Goal: Task Accomplishment & Management: Use online tool/utility

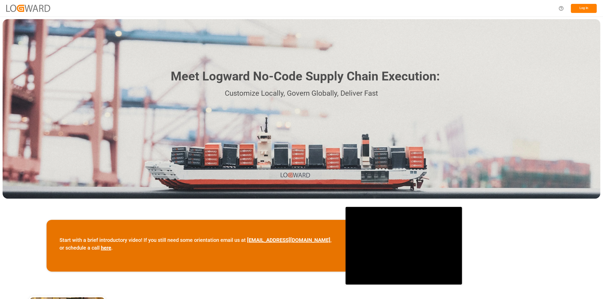
drag, startPoint x: 214, startPoint y: 166, endPoint x: 197, endPoint y: 177, distance: 20.1
click at [214, 166] on div "Meet Logward No-Code Supply Chain Execution: Customize Locally, Govern Globally…" at bounding box center [301, 108] width 597 height 179
click at [586, 7] on button "Log In" at bounding box center [584, 8] width 26 height 9
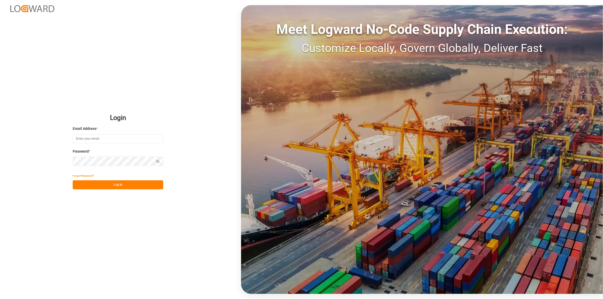
type input "w.kwek@lodec.group"
click at [125, 189] on div "Login Email Address * w.kwek@lodec.group Password * Show password Forgot Passwo…" at bounding box center [301, 149] width 603 height 299
click at [125, 185] on button "Log In" at bounding box center [118, 184] width 90 height 9
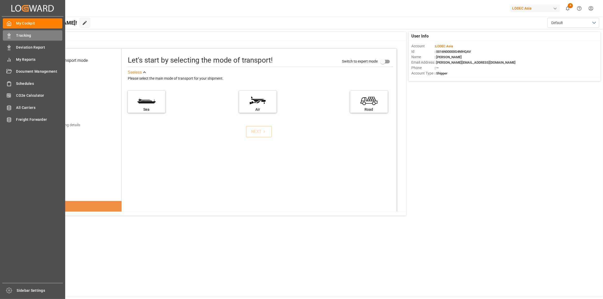
click at [16, 37] on span "Tracking" at bounding box center [39, 35] width 46 height 5
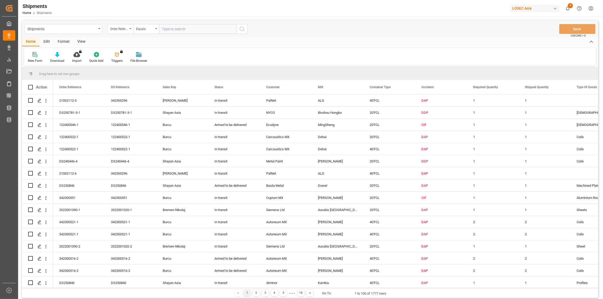
click at [32, 56] on div at bounding box center [35, 54] width 14 height 5
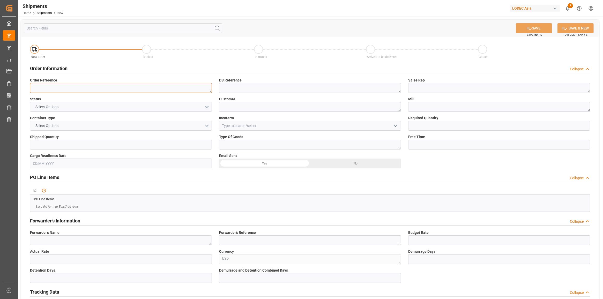
click at [73, 89] on textarea at bounding box center [121, 88] width 182 height 10
paste textarea "122400542-1"
type textarea "122400542-1"
click at [238, 86] on textarea at bounding box center [310, 88] width 182 height 10
paste textarea "122400542-1"
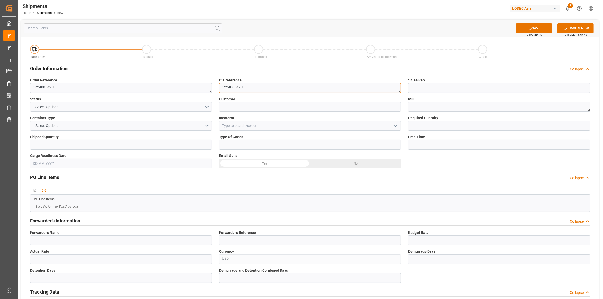
type textarea "122400542-1"
click at [432, 89] on textarea at bounding box center [499, 88] width 182 height 10
type textarea "B"
click at [195, 106] on button "Select Options" at bounding box center [121, 107] width 182 height 10
click at [111, 130] on div "IN TRANSIT" at bounding box center [120, 129] width 181 height 11
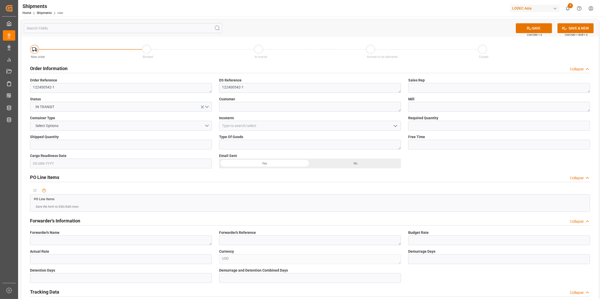
click at [255, 100] on label "Customer" at bounding box center [310, 98] width 182 height 5
click at [250, 107] on textarea at bounding box center [310, 107] width 182 height 10
type textarea "Carcoustics MX"
type textarea "Dehai"
click at [202, 122] on button "Select Options" at bounding box center [121, 126] width 182 height 10
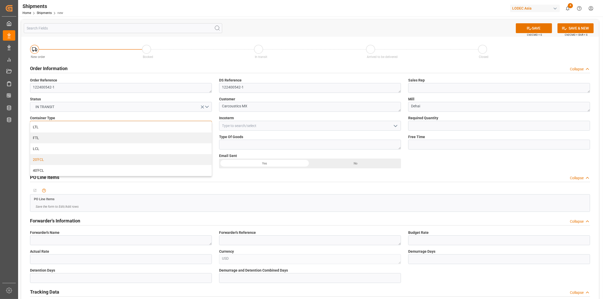
click at [175, 158] on div "20'FCL" at bounding box center [120, 159] width 181 height 11
click at [276, 126] on input at bounding box center [310, 126] width 182 height 10
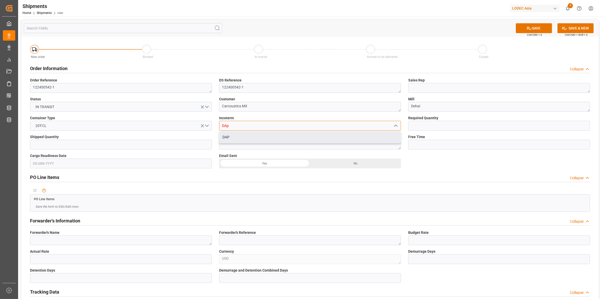
click at [272, 142] on div "DAP" at bounding box center [309, 137] width 181 height 12
type input "DAP"
click at [453, 131] on div "Required Quantity" at bounding box center [498, 122] width 189 height 19
click at [451, 128] on input "text" at bounding box center [499, 126] width 182 height 10
type input "1"
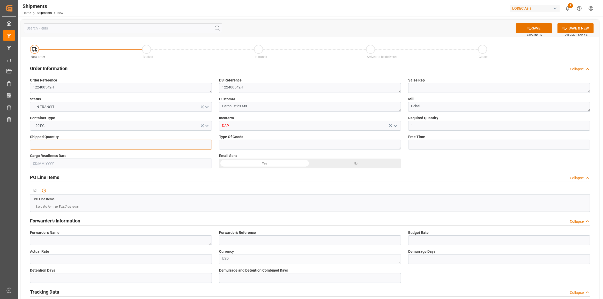
click at [167, 144] on input "text" at bounding box center [121, 145] width 182 height 10
type input "1"
click at [260, 147] on textarea at bounding box center [310, 145] width 182 height 10
type textarea "Coils"
type input "21"
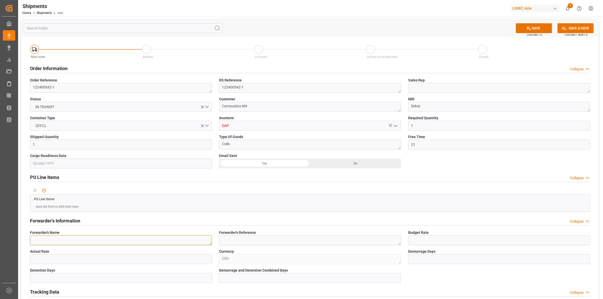
click at [53, 238] on textarea at bounding box center [121, 240] width 182 height 10
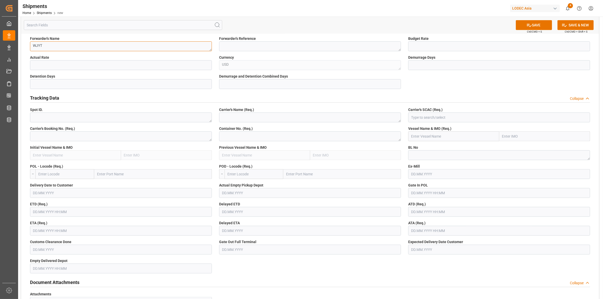
scroll to position [162, 0]
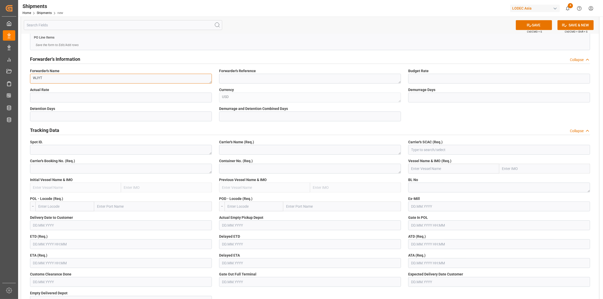
type textarea "WJYT"
click at [61, 168] on textarea at bounding box center [121, 169] width 182 height 10
paste textarea "122400542-1"
type textarea "122400542-1"
click at [445, 189] on textarea at bounding box center [499, 188] width 182 height 10
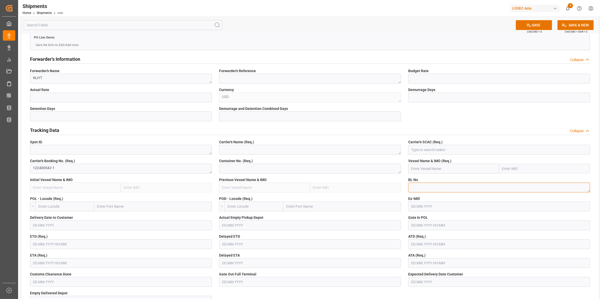
paste textarea "122400542-1"
type textarea "122400542-1"
click at [279, 151] on textarea at bounding box center [310, 150] width 182 height 10
type textarea "EMC"
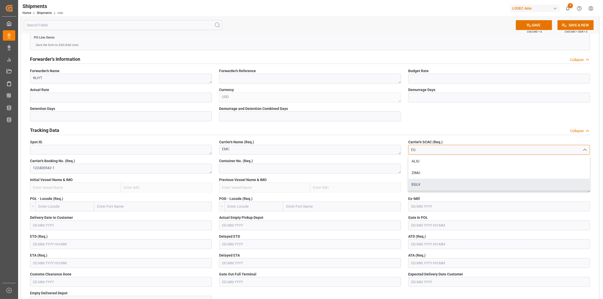
click at [426, 186] on div "EGLV" at bounding box center [498, 185] width 181 height 12
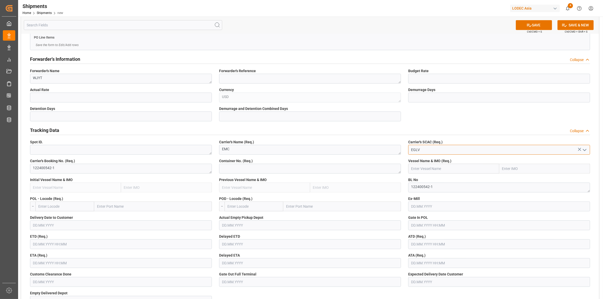
type input "EGLV"
click at [250, 171] on textarea at bounding box center [310, 169] width 182 height 10
paste textarea "EGSU3668258"
type textarea "EGSU3668258"
click at [427, 169] on input "text" at bounding box center [453, 169] width 91 height 10
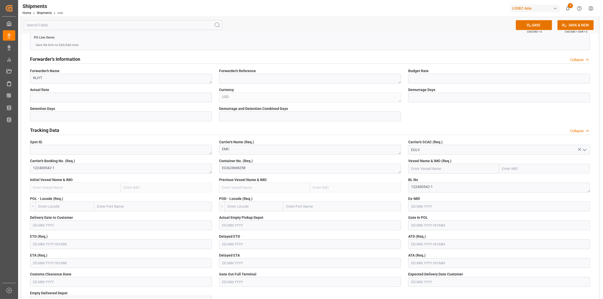
click at [463, 167] on input "text" at bounding box center [453, 169] width 91 height 10
paste input "KOTA EAGLE"
type input "KOTA EAGLE"
click at [437, 178] on span "KOTA EAGLE - 9963700" at bounding box center [429, 180] width 37 height 4
type input "9963700"
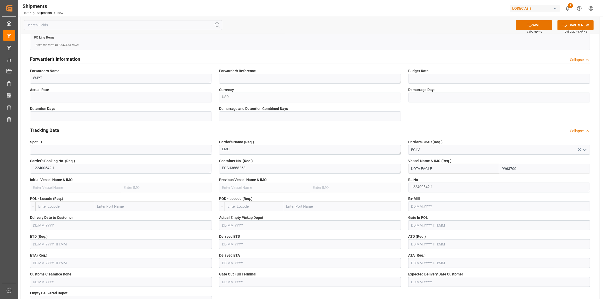
type input "KOTA EAGLE"
click at [66, 204] on input "text" at bounding box center [64, 206] width 59 height 10
type input "shekou"
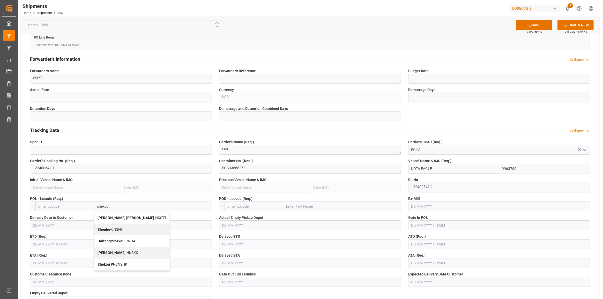
click at [127, 263] on span "Shekou Pt - CNSHK" at bounding box center [112, 264] width 30 height 4
type input "CNSHK"
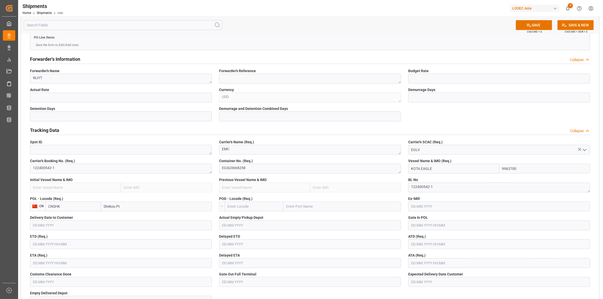
type input "Shekou Pt"
click at [249, 210] on input "text" at bounding box center [253, 206] width 59 height 10
click at [243, 213] on div "MXZLO - Manzanillo" at bounding box center [243, 218] width 37 height 12
type input "MXZLO"
type input "Manzanillo"
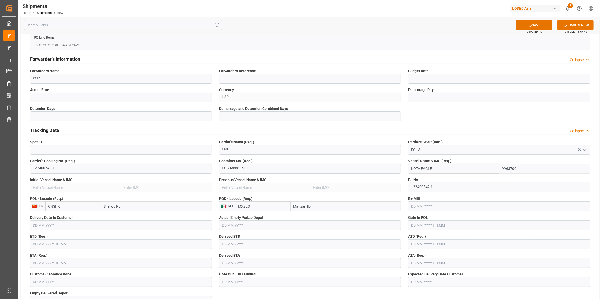
type input "MXZLO"
click at [439, 206] on input "text" at bounding box center [499, 206] width 182 height 10
click at [277, 243] on input "text" at bounding box center [310, 244] width 182 height 10
click at [278, 259] on input "text" at bounding box center [310, 263] width 182 height 10
click at [84, 242] on input "text" at bounding box center [121, 244] width 182 height 10
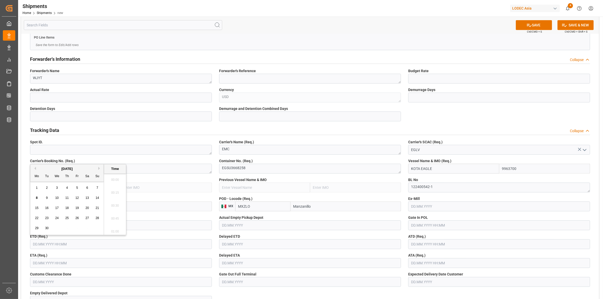
scroll to position [738, 0]
click at [159, 259] on input "text" at bounding box center [121, 263] width 182 height 10
type input "[DATE] 00:00"
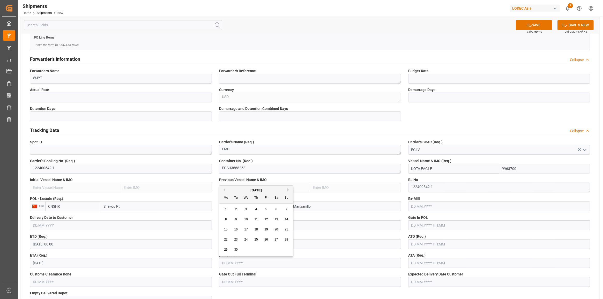
type input "[DATE] 00:00"
click at [602, 249] on div at bounding box center [301, 149] width 603 height 299
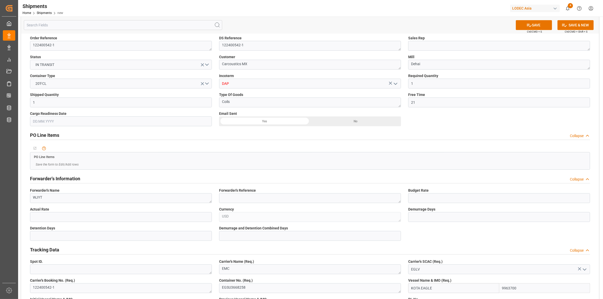
scroll to position [0, 0]
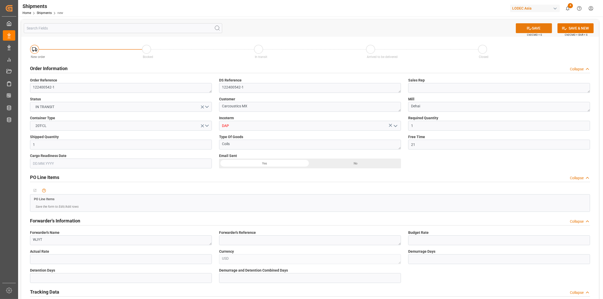
click at [537, 27] on button "SAVE" at bounding box center [533, 28] width 36 height 10
type input "KOTA EAGLE"
type input "9963700"
type textarea "bf86389d3e86"
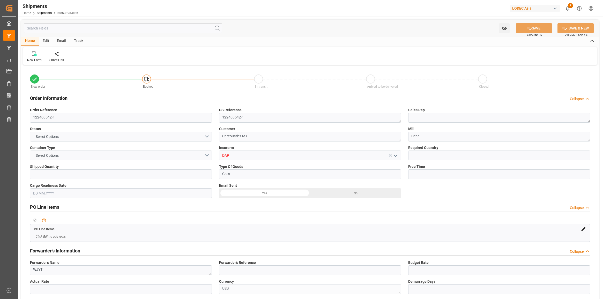
type input "1"
type input "21"
type input "9963700"
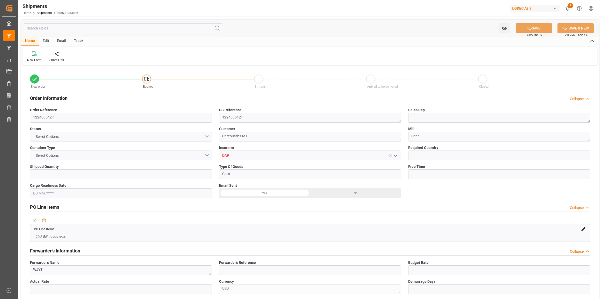
type input "CNSHK"
type input "MXZLO"
type input "[DATE] 00:00"
click at [79, 41] on div "Track" at bounding box center [78, 41] width 17 height 9
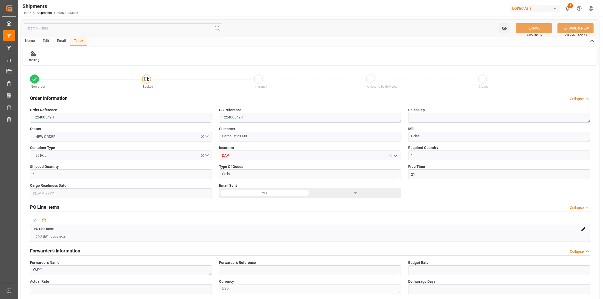
click at [39, 60] on div "Tracking" at bounding box center [33, 56] width 20 height 11
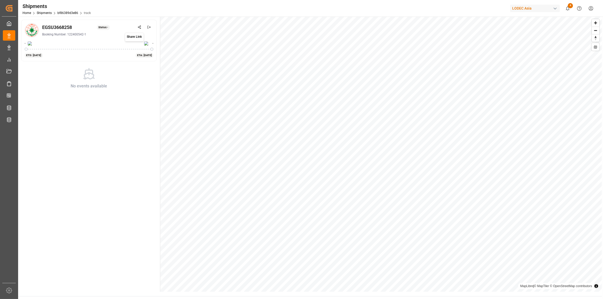
click at [140, 26] on circle at bounding box center [140, 26] width 1 height 1
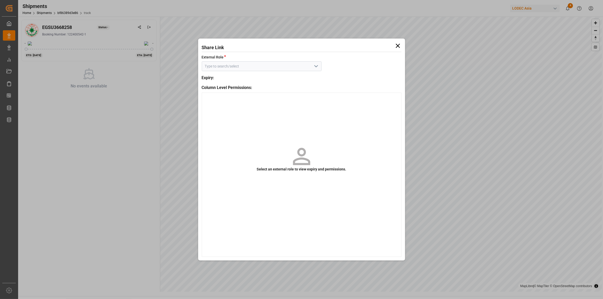
click at [314, 66] on icon "open menu" at bounding box center [316, 66] width 6 height 6
click at [285, 83] on div "Default tracking role - shipment" at bounding box center [261, 78] width 119 height 12
type input "Default tracking role - shipment"
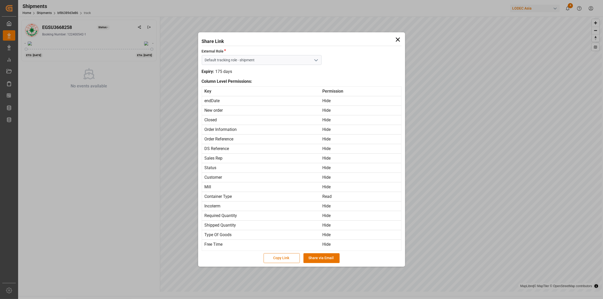
click at [287, 258] on button "Copy Link" at bounding box center [281, 258] width 36 height 10
click at [76, 148] on div "Share Link External Role * Default tracking role - shipment Preview Expiry: 175…" at bounding box center [301, 149] width 603 height 299
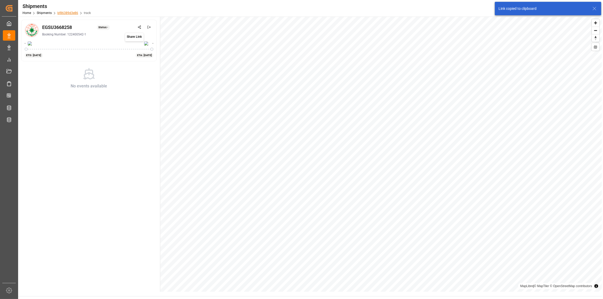
click at [63, 13] on link "bf86389d3e86" at bounding box center [67, 13] width 21 height 4
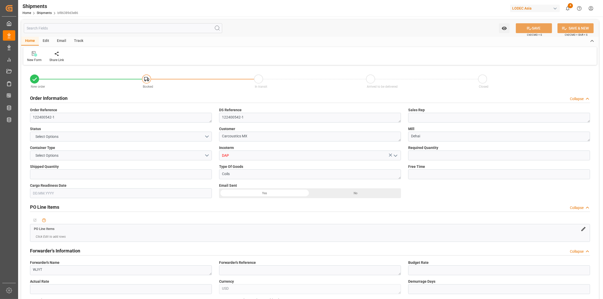
type input "1"
type input "21"
type input "9963700"
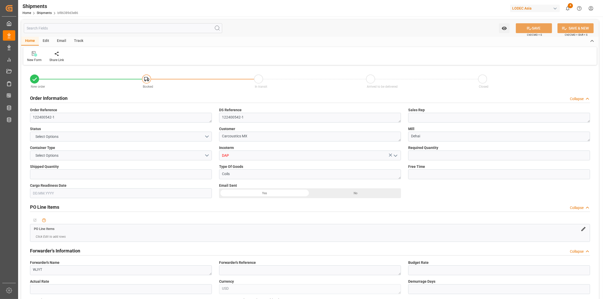
type input "CNSHK"
type input "MXZLO"
type input "[DATE] 00:00"
click at [59, 55] on div at bounding box center [56, 53] width 14 height 5
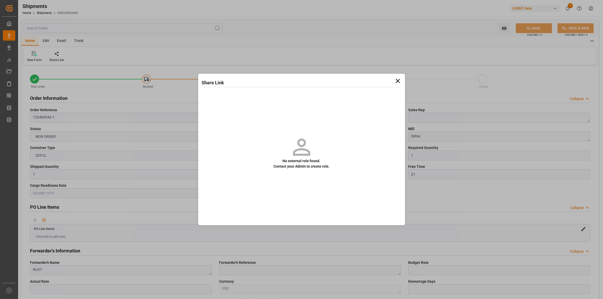
click at [396, 82] on icon at bounding box center [397, 81] width 4 height 4
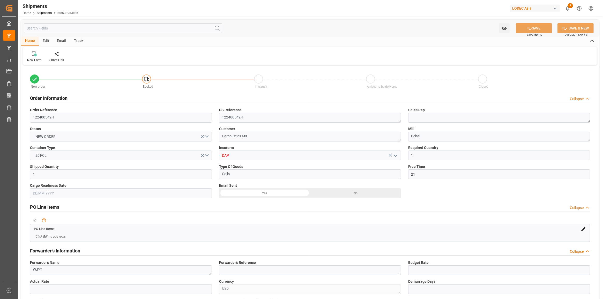
click at [81, 43] on div "Track" at bounding box center [78, 41] width 17 height 9
click at [33, 62] on div "Tracking" at bounding box center [33, 60] width 12 height 5
